Goal: Task Accomplishment & Management: Manage account settings

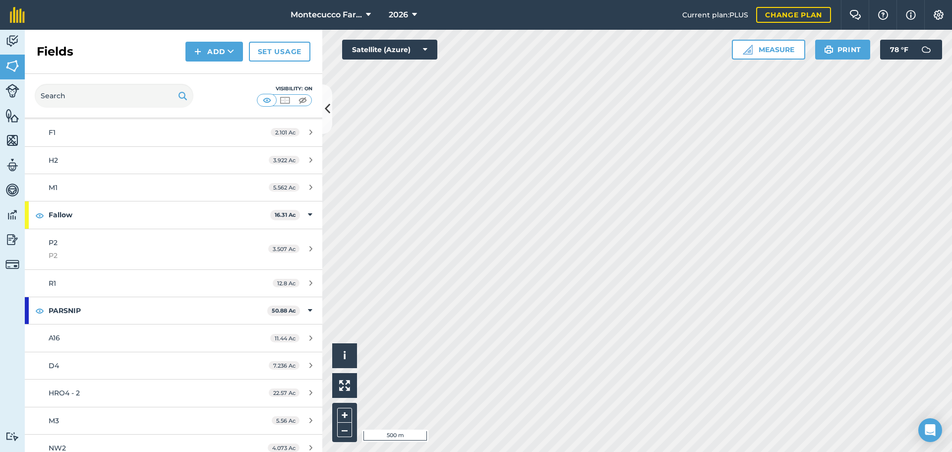
scroll to position [942, 0]
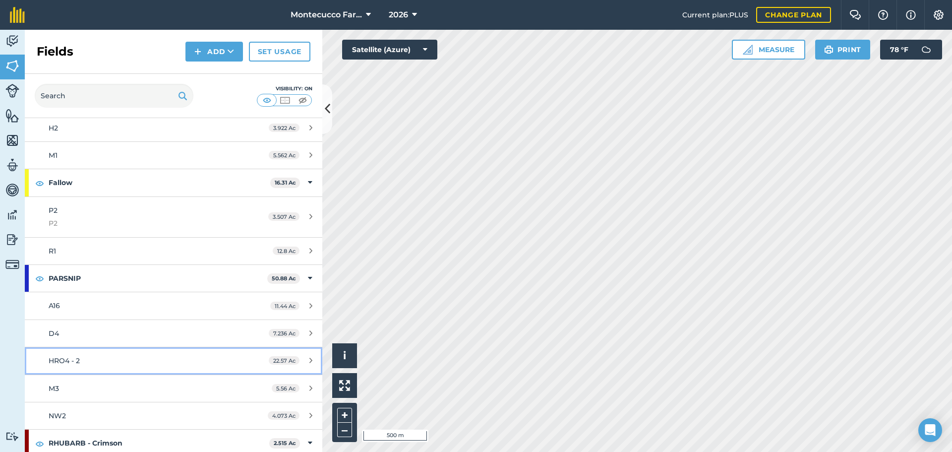
click at [111, 360] on div "HRO4 - 2" at bounding box center [142, 360] width 186 height 11
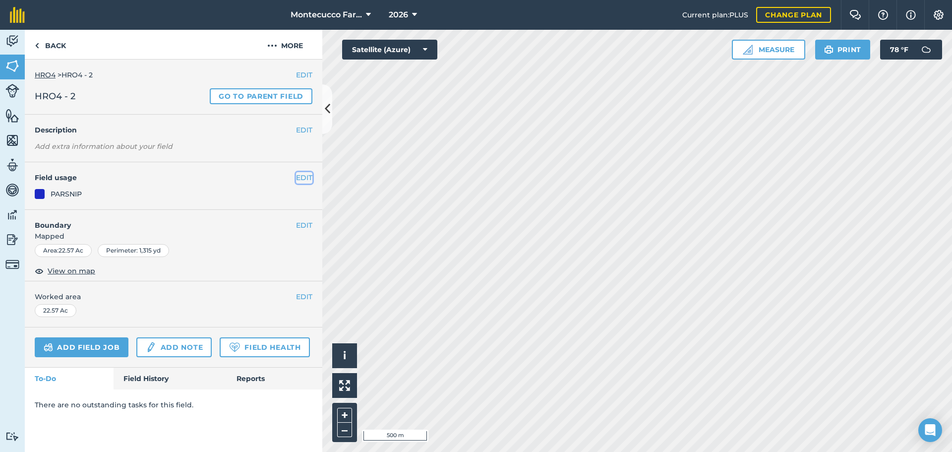
click at [299, 178] on button "EDIT" at bounding box center [304, 177] width 16 height 11
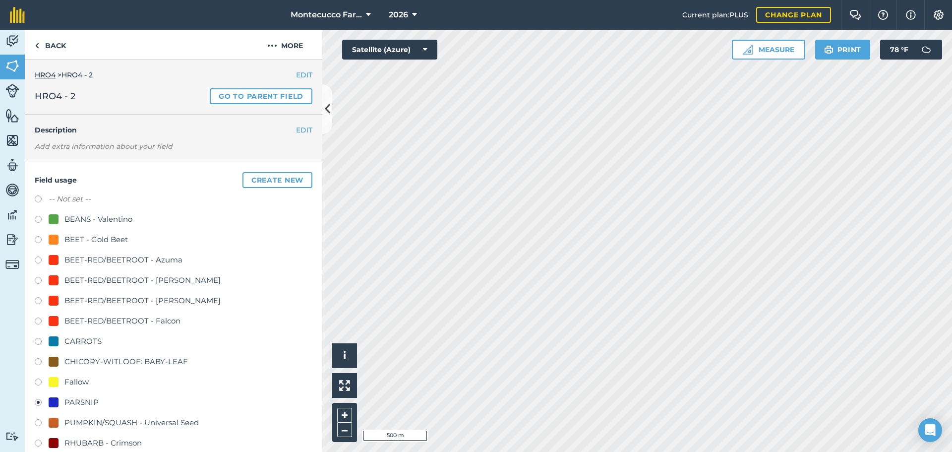
click at [39, 199] on label at bounding box center [42, 200] width 14 height 10
radio input "true"
radio input "false"
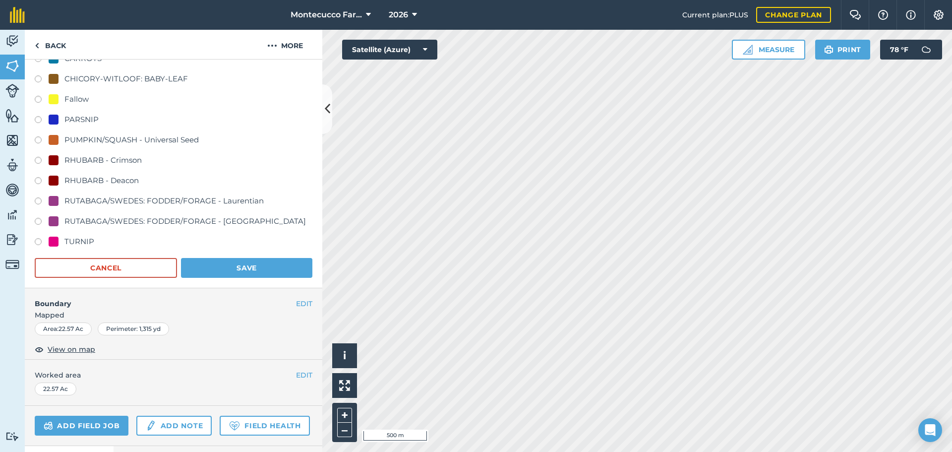
scroll to position [298, 0]
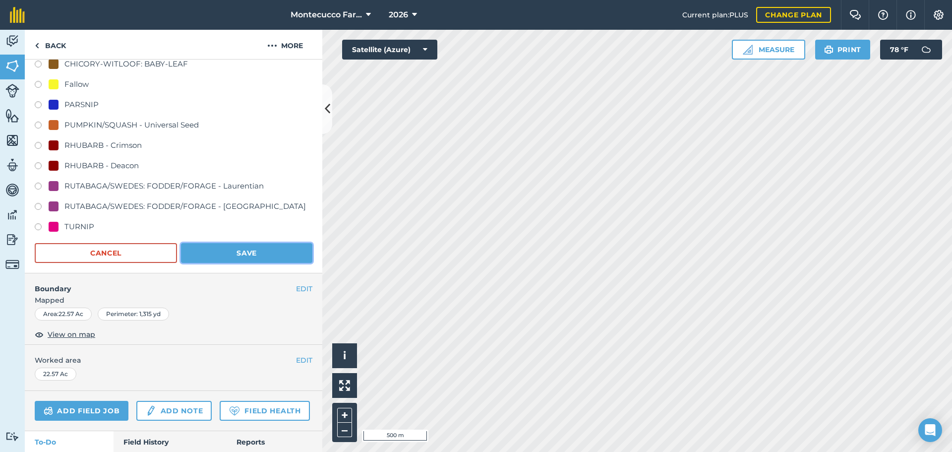
click at [231, 255] on button "Save" at bounding box center [246, 253] width 131 height 20
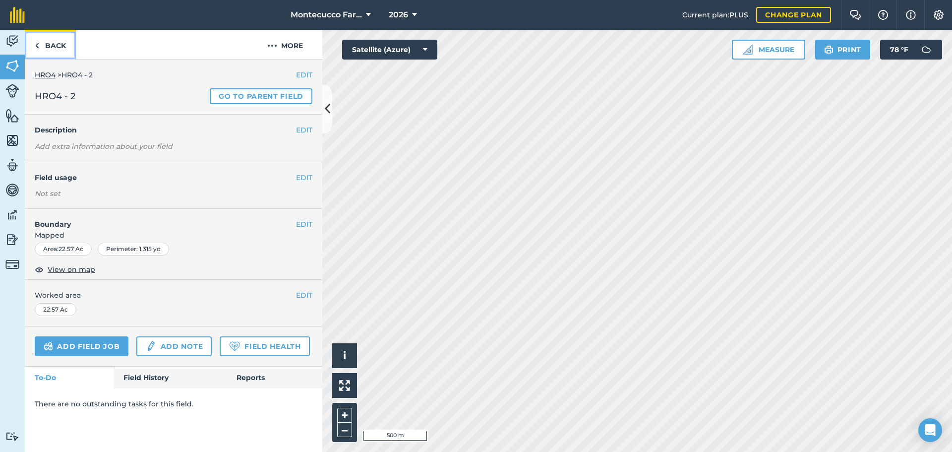
click at [47, 45] on link "Back" at bounding box center [50, 44] width 51 height 29
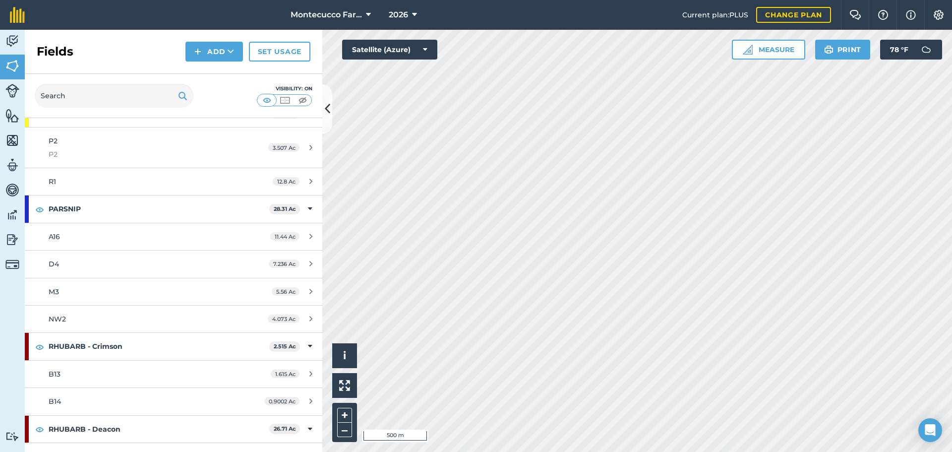
scroll to position [1041, 0]
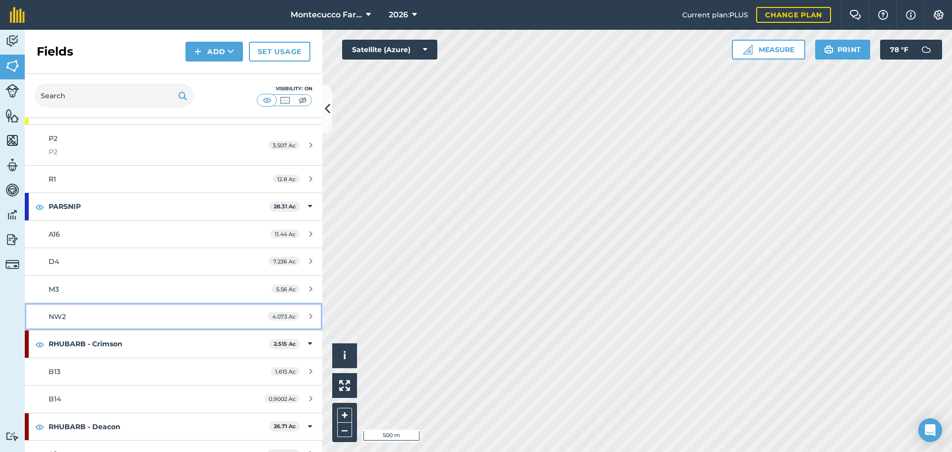
click at [181, 314] on div "NW2" at bounding box center [142, 316] width 186 height 11
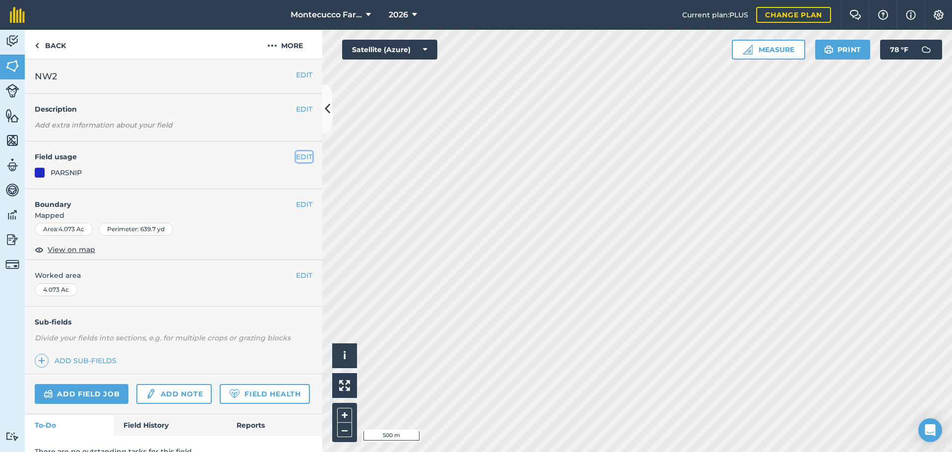
click at [297, 155] on button "EDIT" at bounding box center [304, 156] width 16 height 11
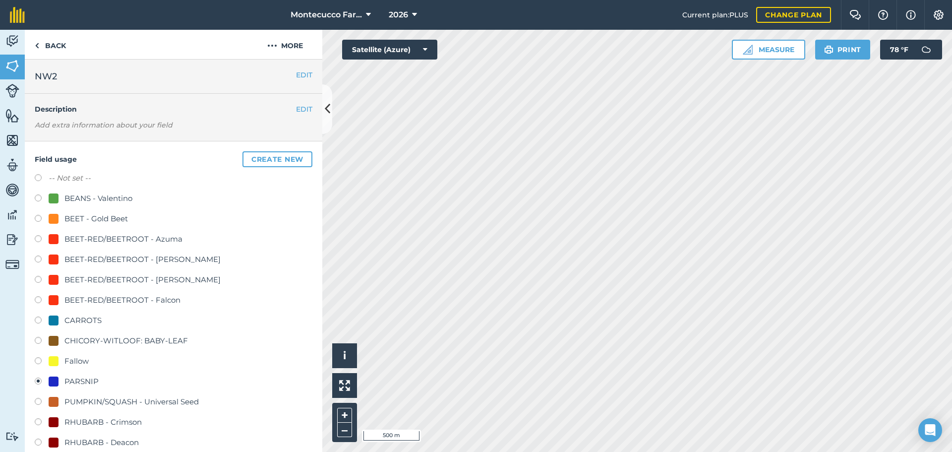
click at [41, 177] on label at bounding box center [42, 179] width 14 height 10
radio input "true"
radio input "false"
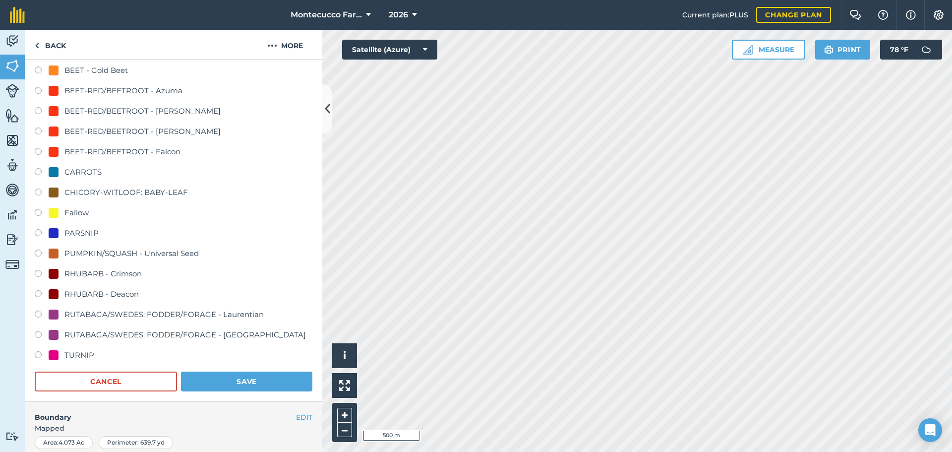
scroll to position [149, 0]
click at [274, 382] on button "Save" at bounding box center [246, 381] width 131 height 20
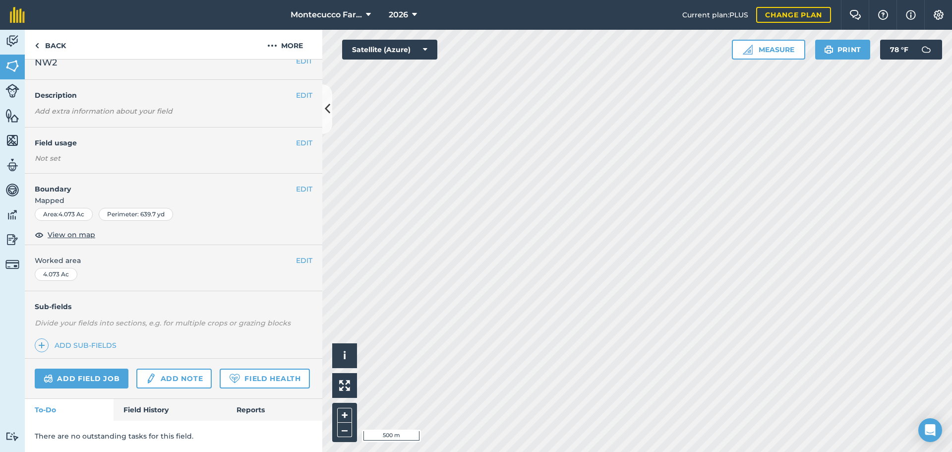
scroll to position [42, 0]
click at [53, 40] on link "Back" at bounding box center [50, 44] width 51 height 29
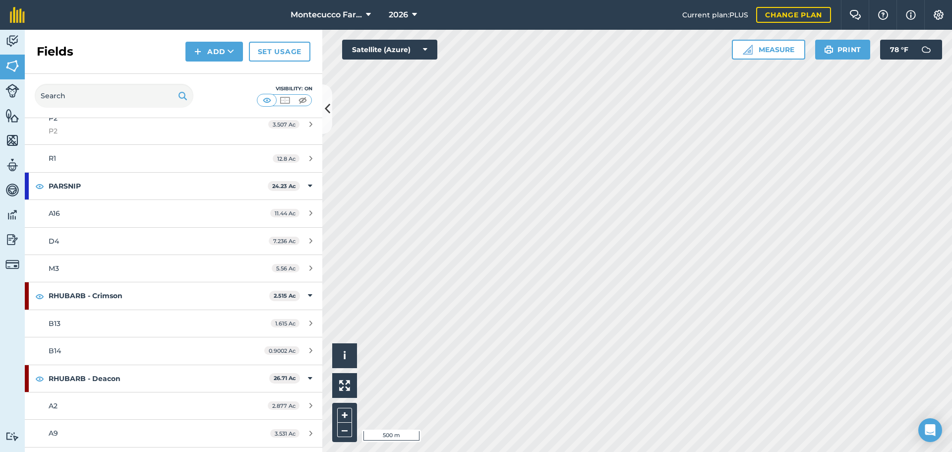
scroll to position [1091, 0]
click at [766, 47] on button "Measure" at bounding box center [768, 50] width 73 height 20
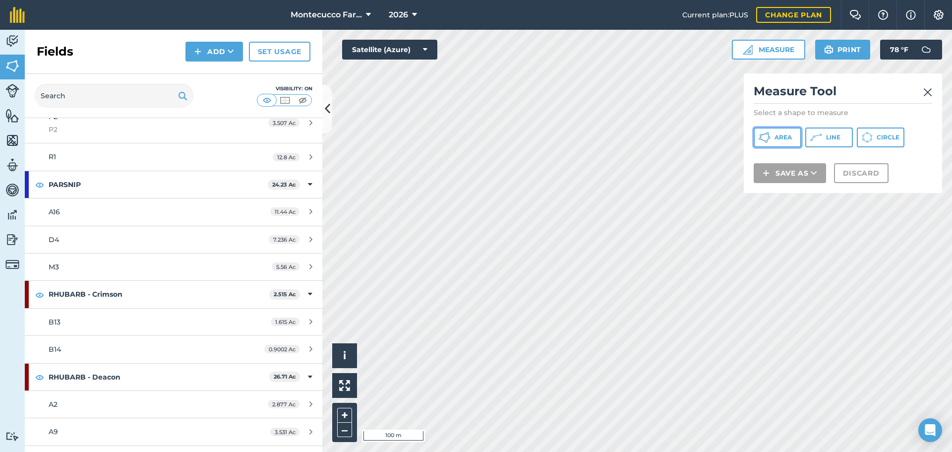
click at [778, 133] on button "Area" at bounding box center [778, 137] width 48 height 20
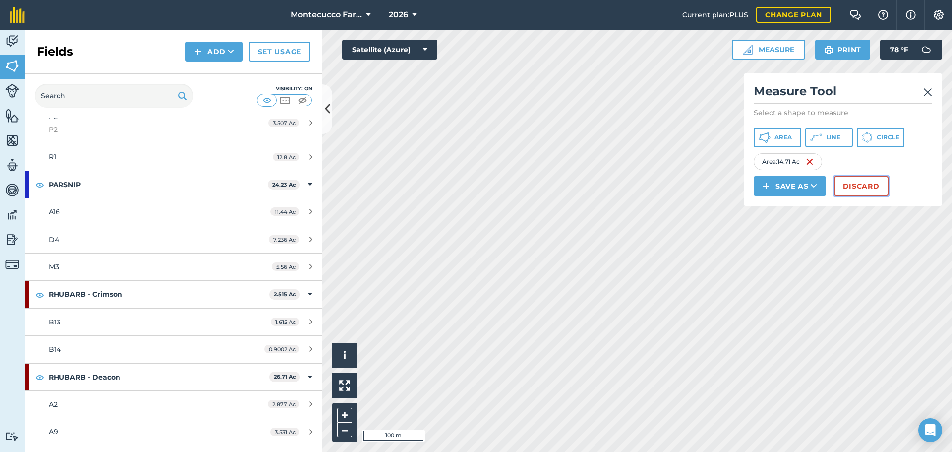
click at [857, 185] on button "Discard" at bounding box center [861, 186] width 55 height 20
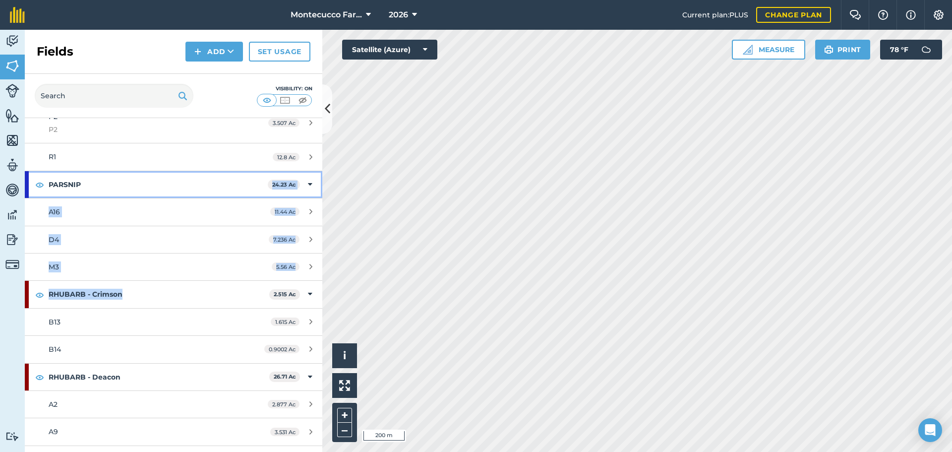
drag, startPoint x: 240, startPoint y: 194, endPoint x: 239, endPoint y: 281, distance: 87.3
click at [239, 281] on div "Total area : 282.8 Ac Edit fields By usages, Filters (1) No usage set 95.02 Ac …" at bounding box center [174, 285] width 298 height 334
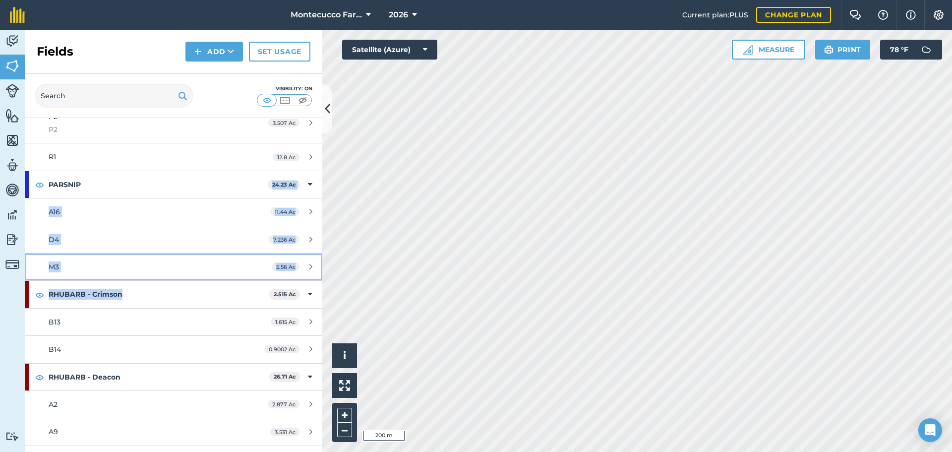
click at [216, 253] on link "M3 5.56 Ac" at bounding box center [174, 266] width 298 height 27
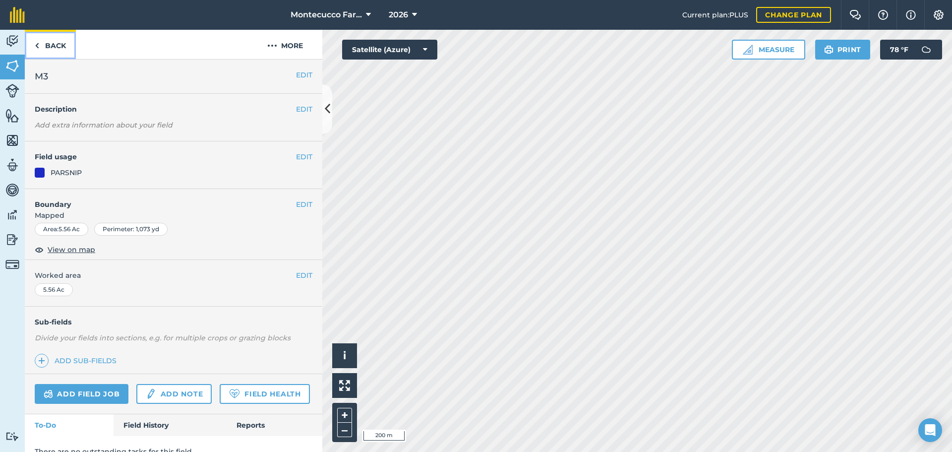
click at [53, 52] on link "Back" at bounding box center [50, 44] width 51 height 29
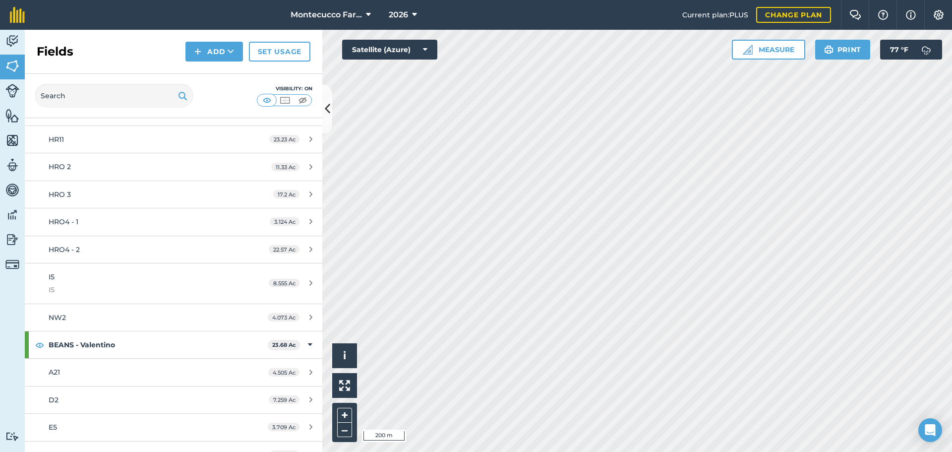
scroll to position [99, 0]
